Goal: Find contact information: Find contact information

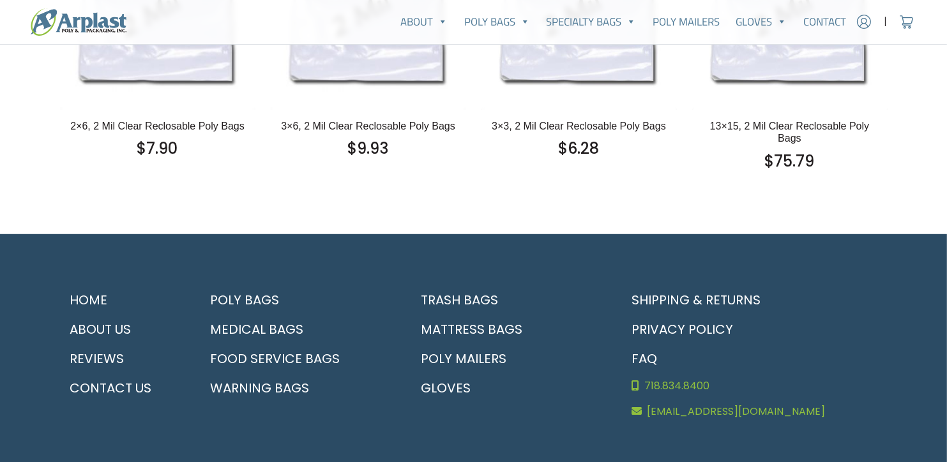
scroll to position [878, 0]
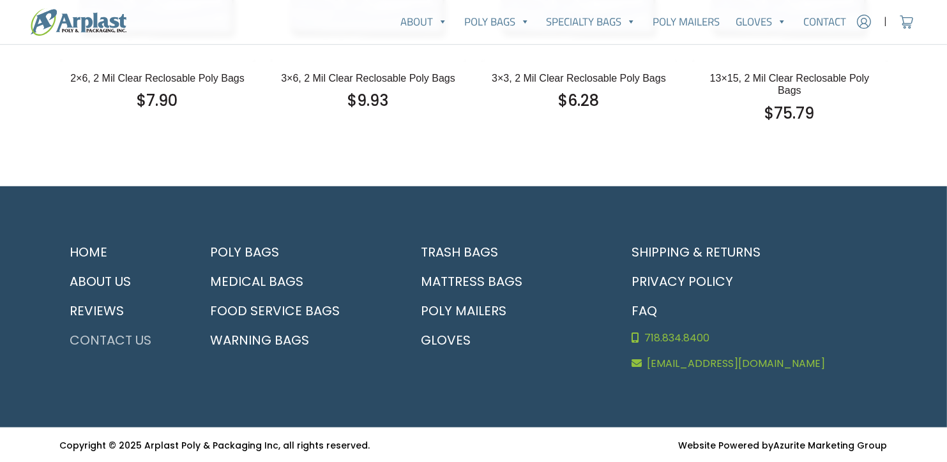
click at [129, 339] on link "Contact Us" at bounding box center [122, 340] width 125 height 29
